Goal: Task Accomplishment & Management: Use online tool/utility

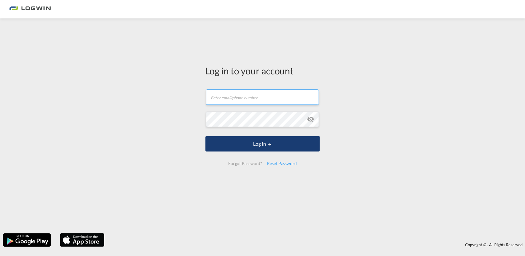
type input "[PERSON_NAME][EMAIL_ADDRESS][DOMAIN_NAME]"
click at [271, 144] on md-icon "LOGIN" at bounding box center [270, 144] width 4 height 4
